Goal: Book appointment/travel/reservation

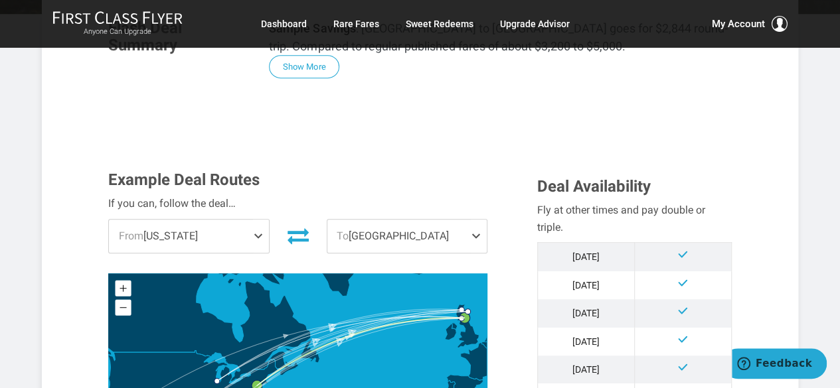
scroll to position [332, 0]
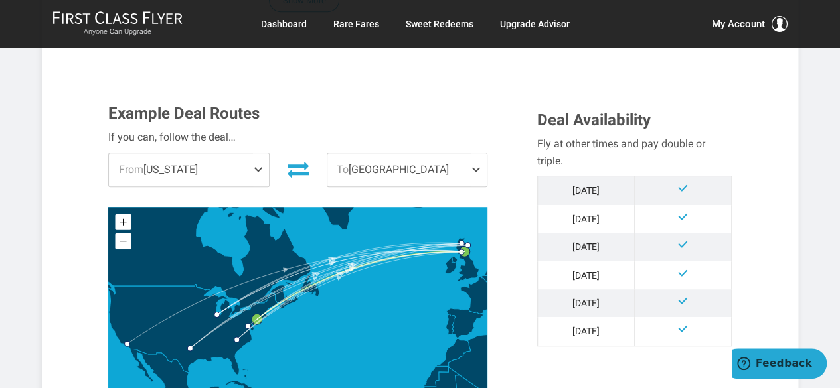
click at [360, 164] on span "To [GEOGRAPHIC_DATA]" at bounding box center [406, 169] width 159 height 33
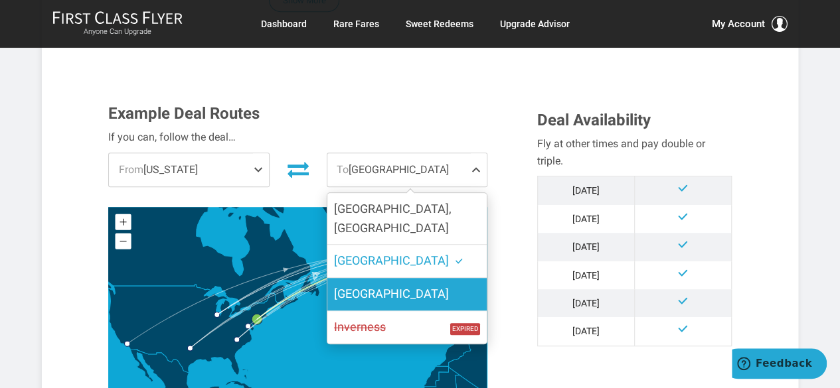
click at [354, 287] on span "[GEOGRAPHIC_DATA]" at bounding box center [391, 294] width 115 height 14
click at [0, 0] on input "[GEOGRAPHIC_DATA]" at bounding box center [0, 0] width 0 height 0
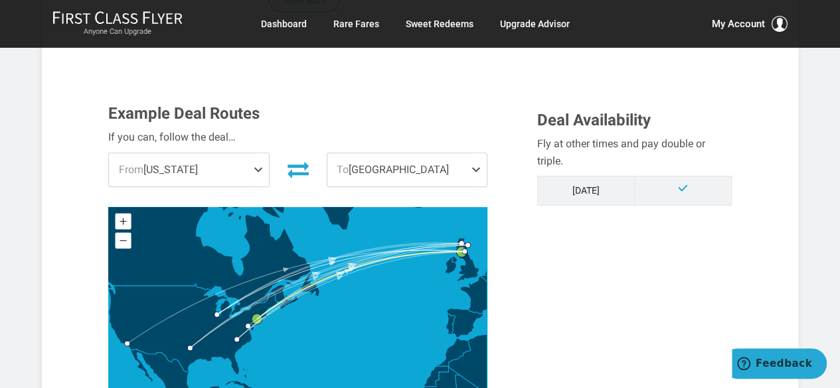
click at [390, 177] on span "To Glasgow" at bounding box center [406, 169] width 159 height 33
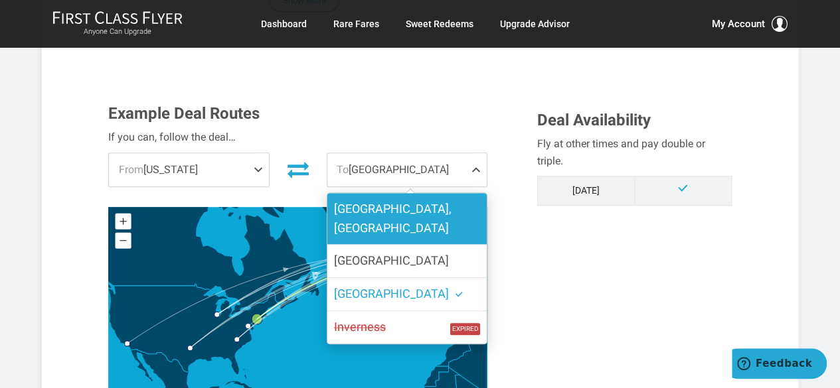
click at [384, 209] on span "Aberdeen, Scotland" at bounding box center [392, 218] width 117 height 33
click at [0, 0] on input "Aberdeen, Scotland" at bounding box center [0, 0] width 0 height 0
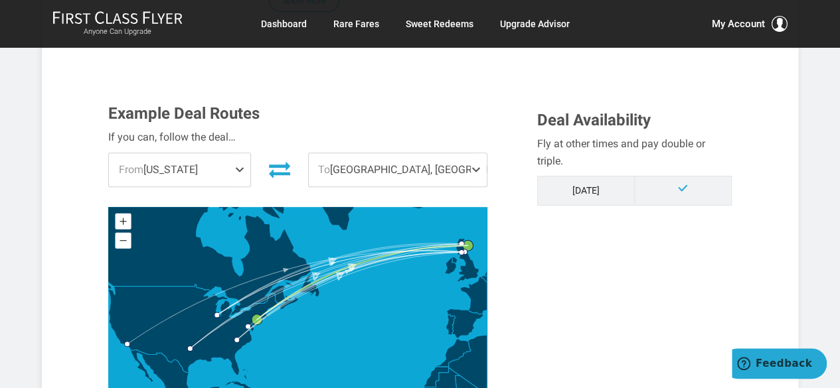
click at [388, 167] on span "To Aberdeen, Scotland" at bounding box center [398, 169] width 178 height 33
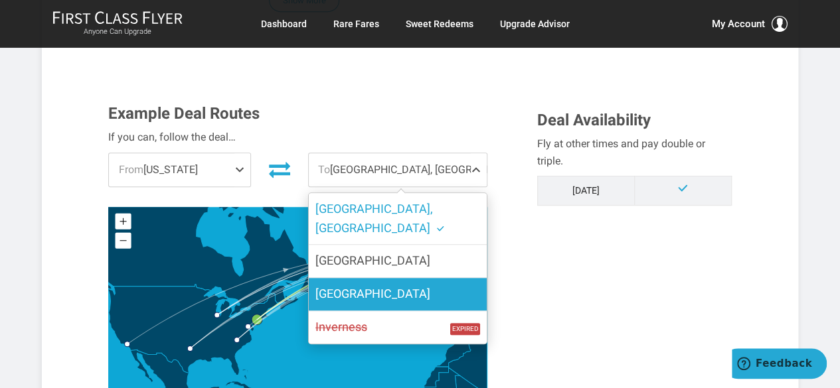
click at [366, 278] on label "Glasgow" at bounding box center [398, 294] width 178 height 33
click at [0, 0] on input "Glasgow" at bounding box center [0, 0] width 0 height 0
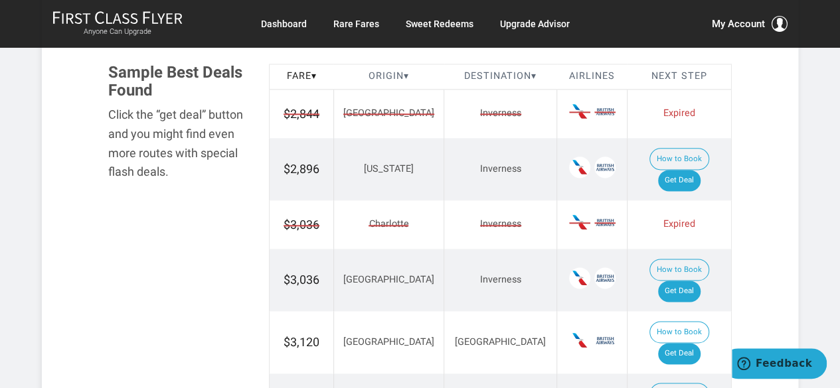
scroll to position [797, 0]
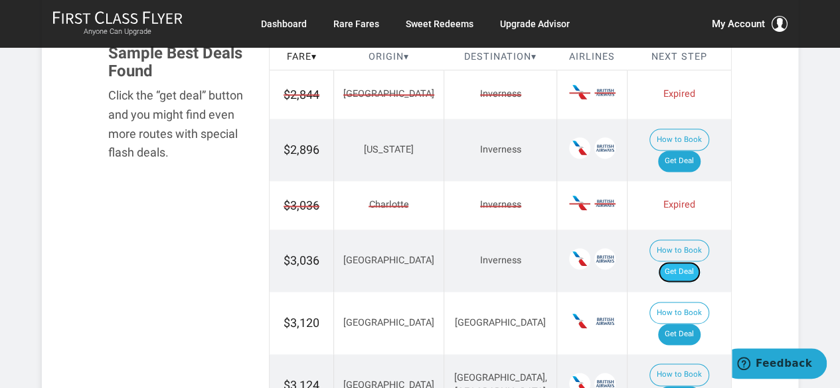
click at [690, 262] on link "Get Deal" at bounding box center [679, 272] width 42 height 21
click at [690, 324] on link "Get Deal" at bounding box center [679, 334] width 42 height 21
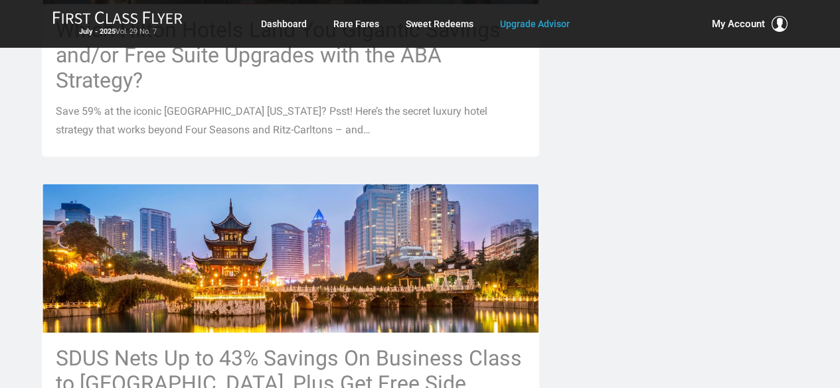
scroll to position [929, 0]
